Goal: Task Accomplishment & Management: Complete application form

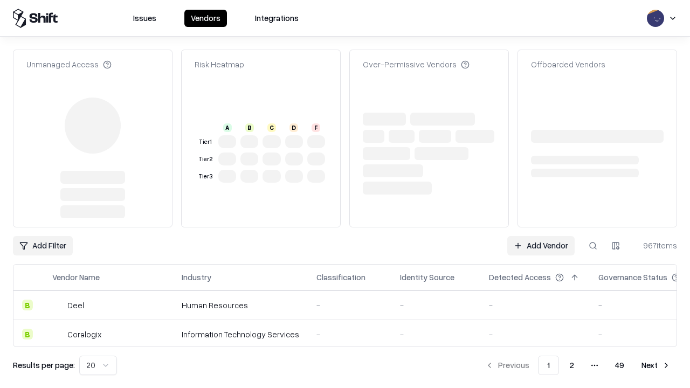
click at [541, 236] on link "Add Vendor" at bounding box center [540, 245] width 67 height 19
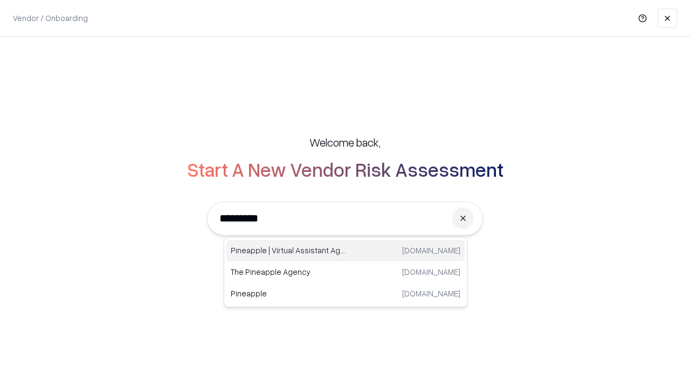
click at [346, 251] on div "Pineapple | Virtual Assistant Agency [DOMAIN_NAME]" at bounding box center [345, 251] width 238 height 22
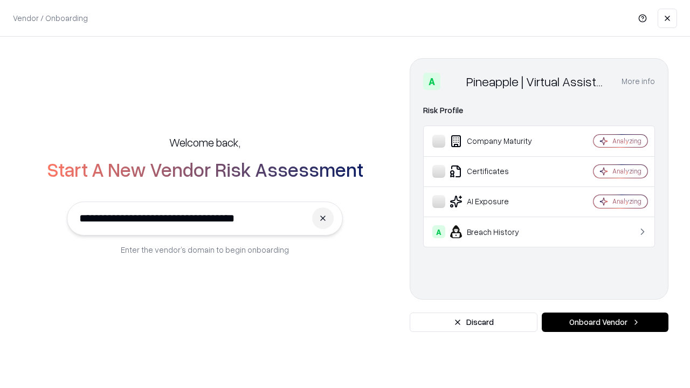
type input "**********"
click at [605, 322] on button "Onboard Vendor" at bounding box center [605, 322] width 127 height 19
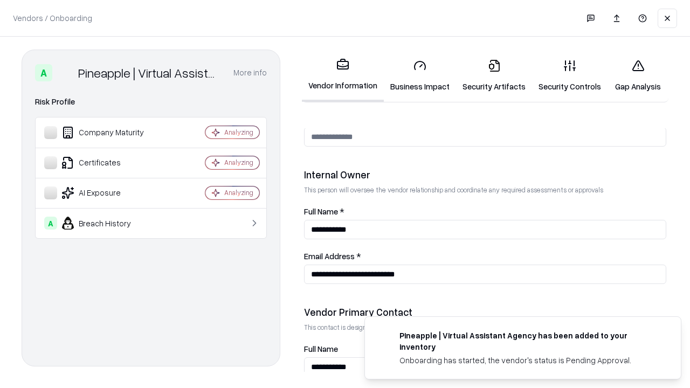
scroll to position [559, 0]
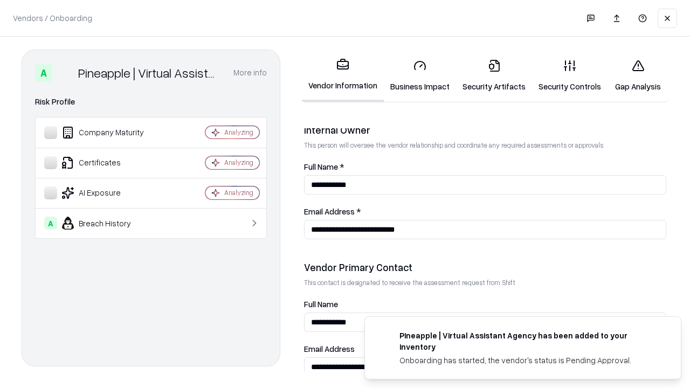
click at [420, 75] on link "Business Impact" at bounding box center [420, 76] width 72 height 50
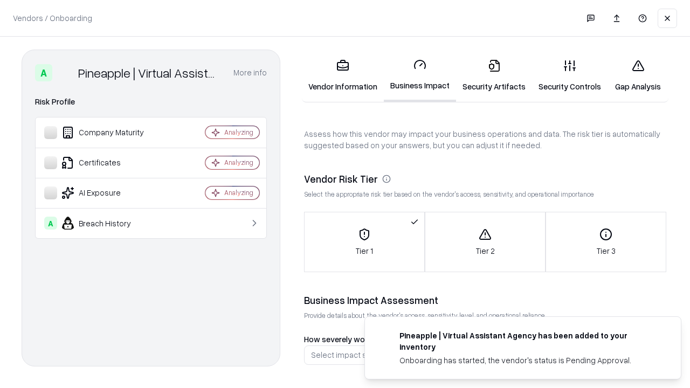
click at [638, 75] on link "Gap Analysis" at bounding box center [638, 76] width 61 height 50
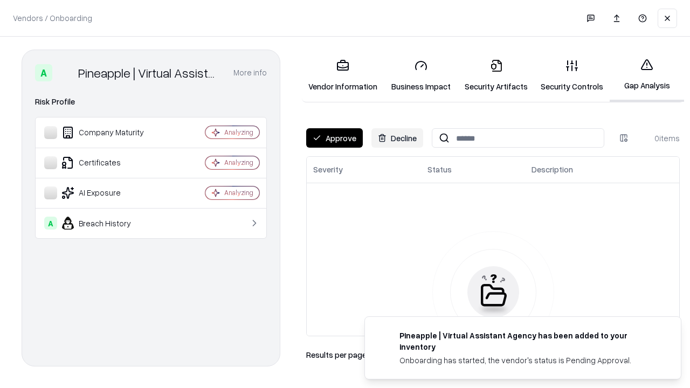
click at [334, 138] on button "Approve" at bounding box center [334, 137] width 57 height 19
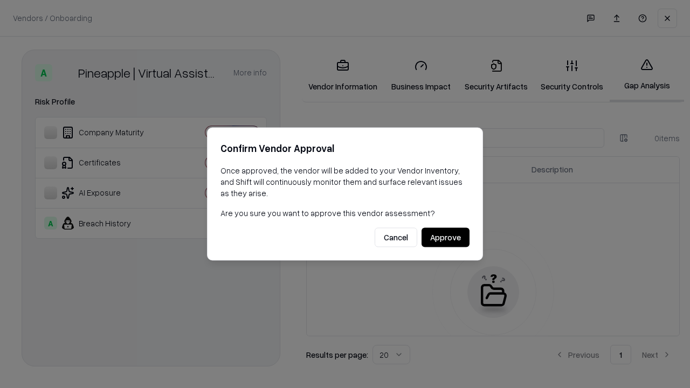
click at [445, 237] on button "Approve" at bounding box center [446, 237] width 48 height 19
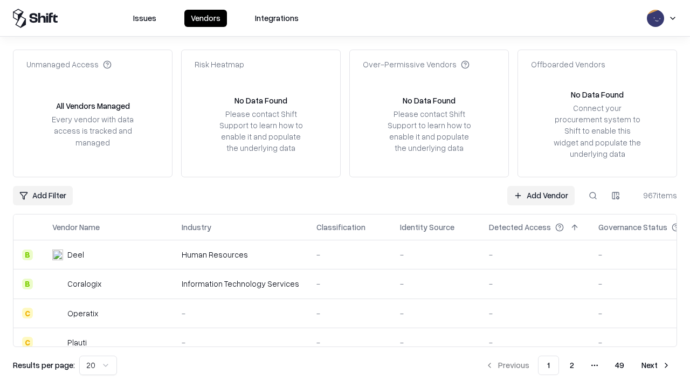
type input "**********"
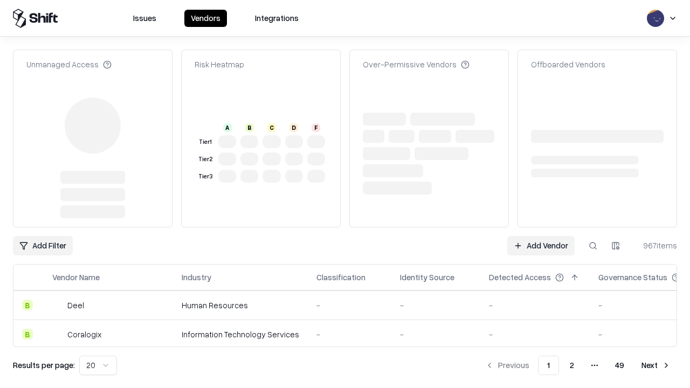
click at [541, 236] on link "Add Vendor" at bounding box center [540, 245] width 67 height 19
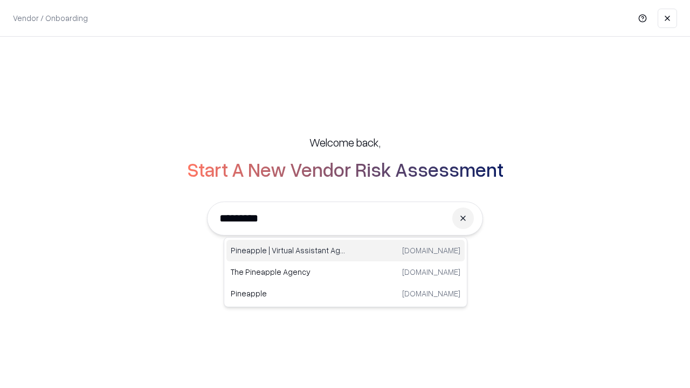
click at [346, 251] on div "Pineapple | Virtual Assistant Agency [DOMAIN_NAME]" at bounding box center [345, 251] width 238 height 22
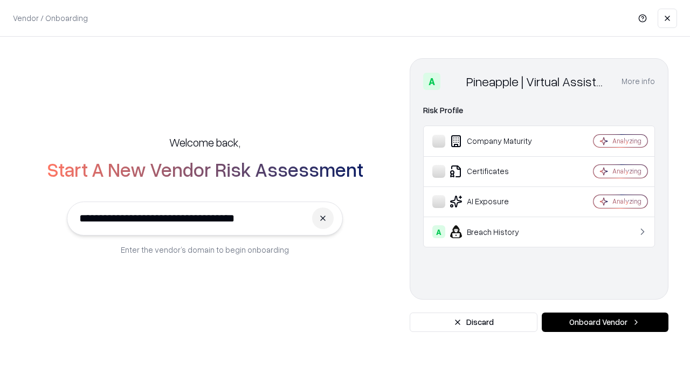
type input "**********"
click at [605, 322] on button "Onboard Vendor" at bounding box center [605, 322] width 127 height 19
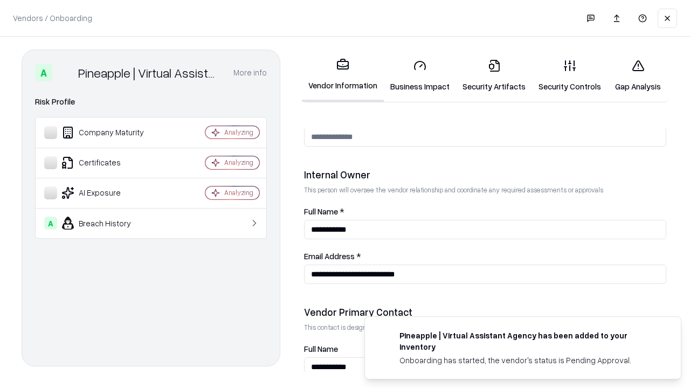
scroll to position [559, 0]
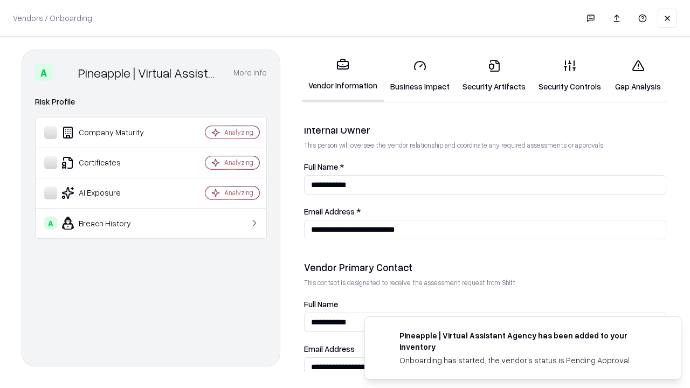
click at [638, 75] on link "Gap Analysis" at bounding box center [638, 76] width 61 height 50
